Goal: Book appointment/travel/reservation

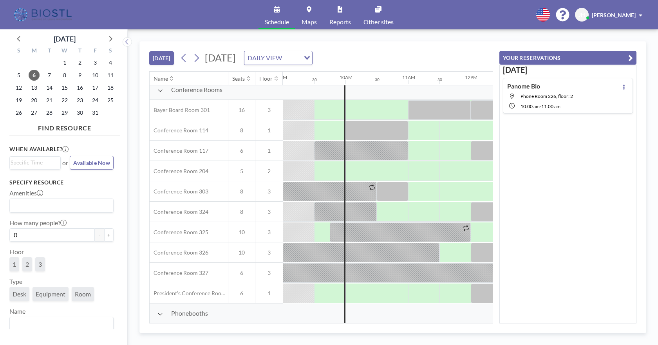
scroll to position [274, 564]
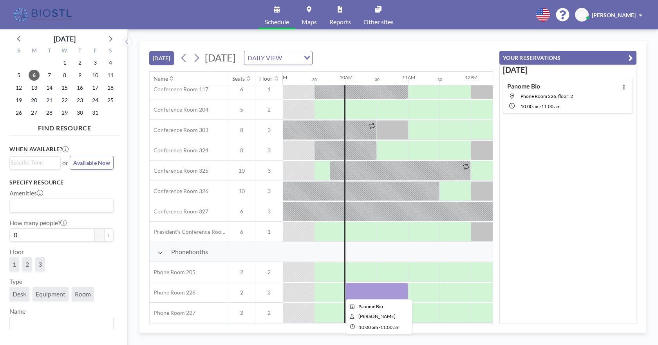
click at [361, 291] on div at bounding box center [376, 293] width 63 height 20
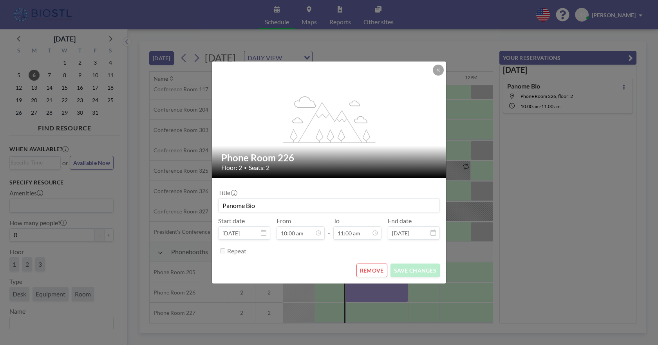
click at [361, 291] on div "flex-grow: 1.2; Phone Room 226 Floor: 2 • Seats: 2 Title Panome Bio Start date …" at bounding box center [329, 172] width 658 height 345
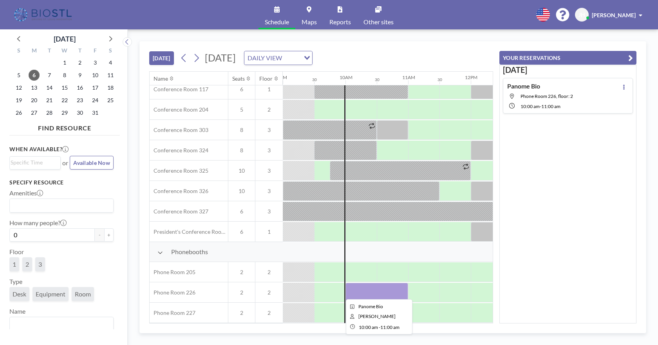
click at [361, 291] on div at bounding box center [376, 293] width 63 height 20
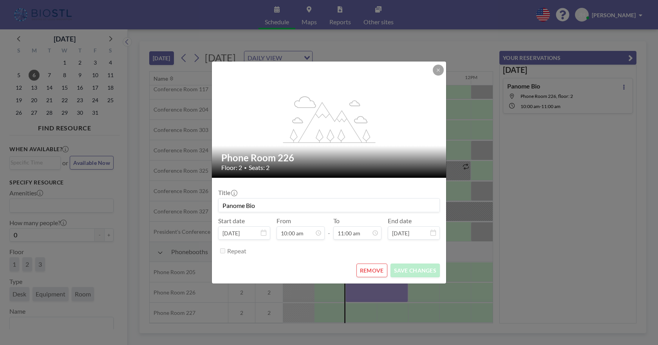
click at [375, 265] on button "REMOVE" at bounding box center [371, 270] width 31 height 14
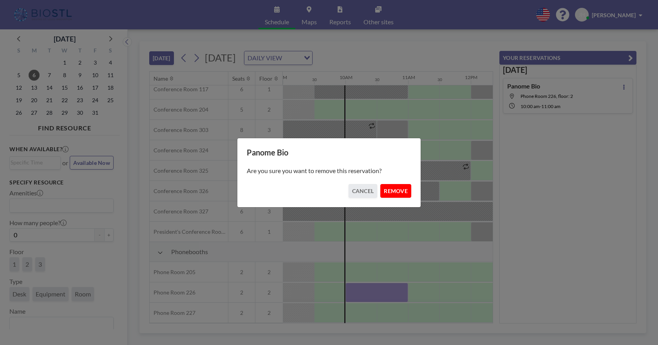
click at [393, 192] on button "REMOVE" at bounding box center [395, 191] width 31 height 14
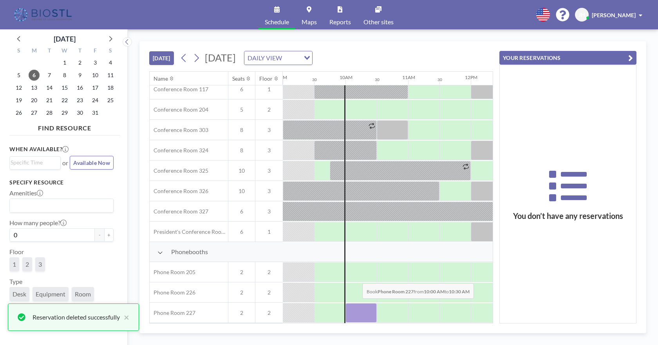
click at [356, 304] on div at bounding box center [360, 313] width 31 height 20
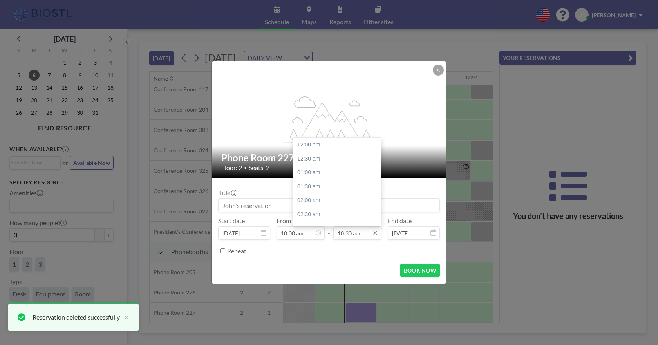
scroll to position [292, 0]
click at [338, 233] on input "10:30 am" at bounding box center [357, 232] width 48 height 13
click at [312, 157] on div "11:00 am" at bounding box center [339, 159] width 92 height 14
type input "11:00 am"
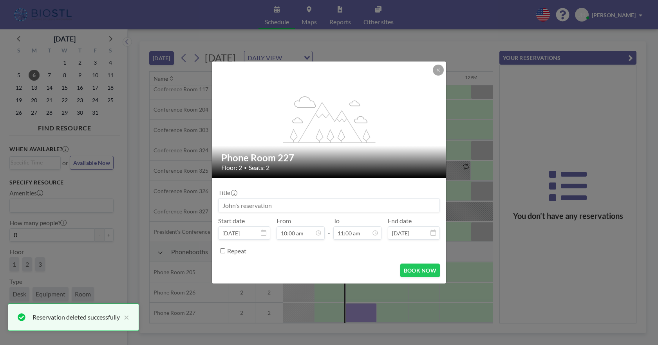
click at [265, 204] on input at bounding box center [328, 204] width 221 height 13
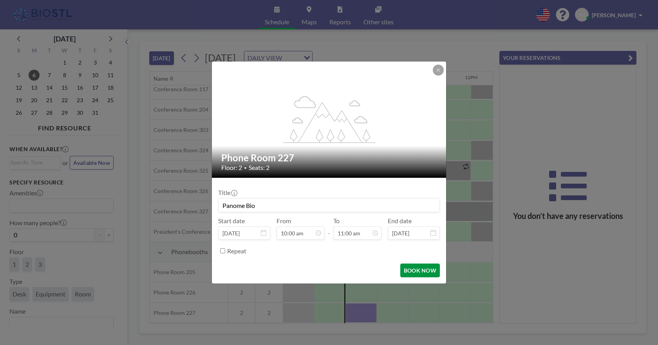
scroll to position [307, 0]
type input "Panome Bio"
click at [408, 274] on button "BOOK NOW" at bounding box center [420, 270] width 40 height 14
